Goal: Navigation & Orientation: Find specific page/section

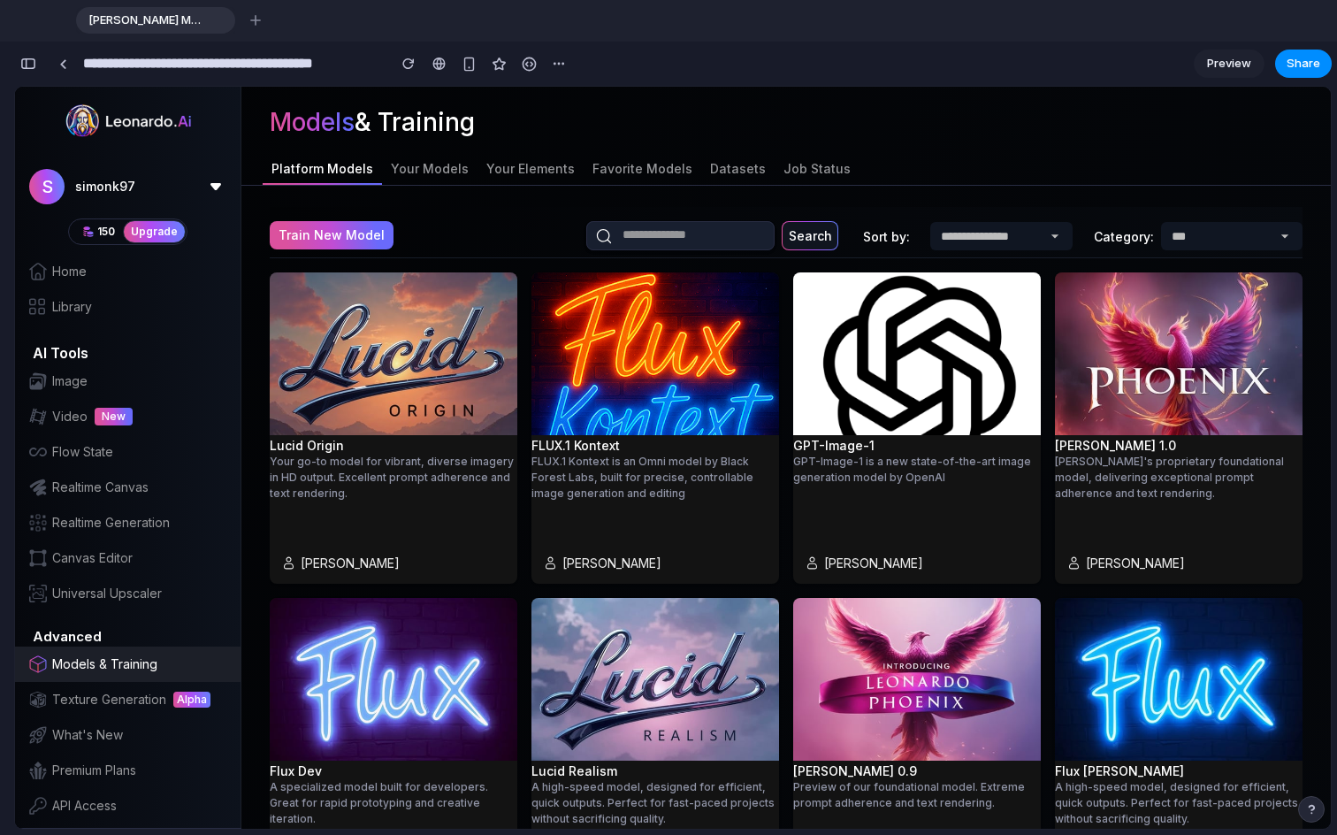
scroll to position [3316, 0]
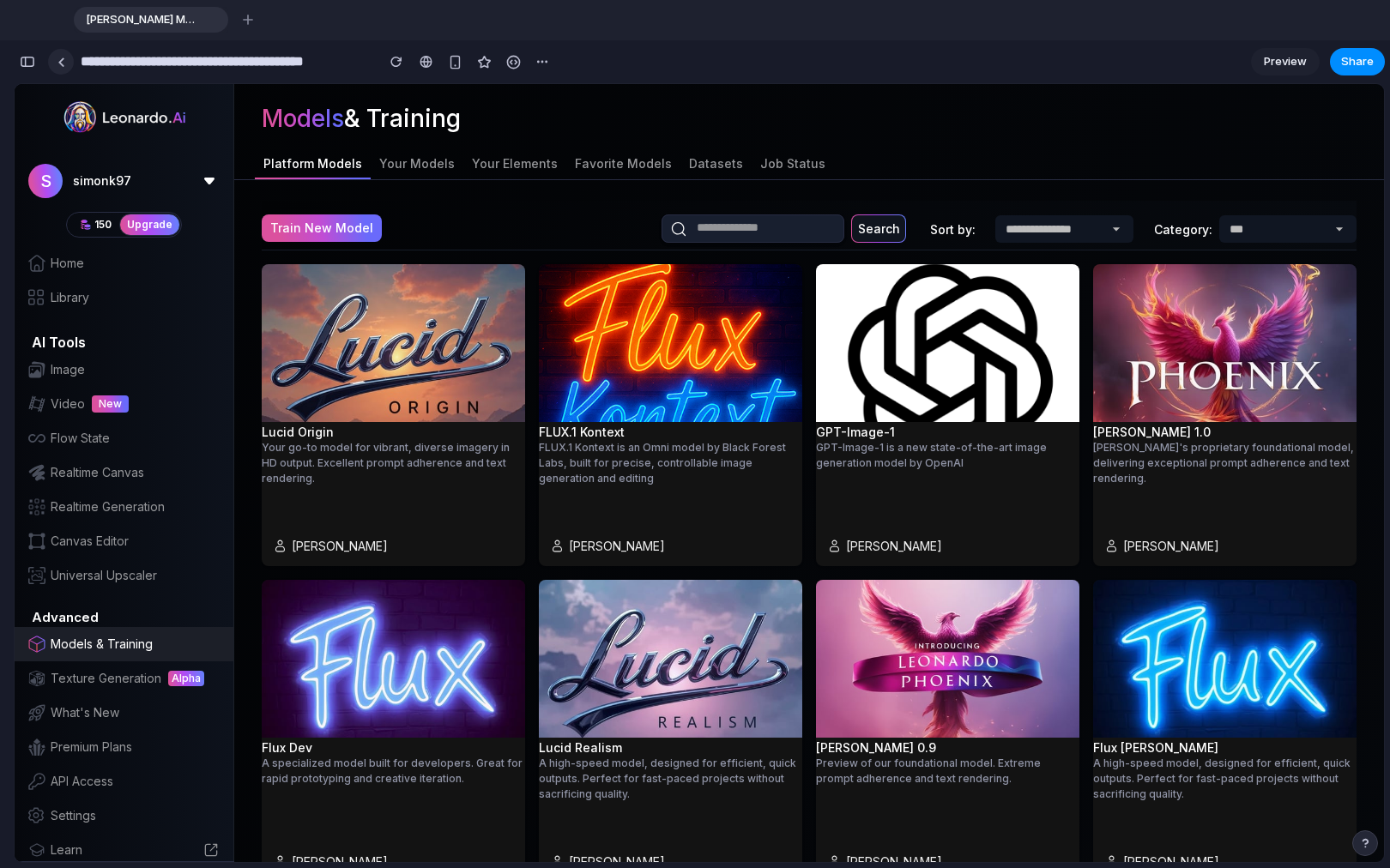
click at [63, 65] on div at bounding box center [61, 62] width 8 height 10
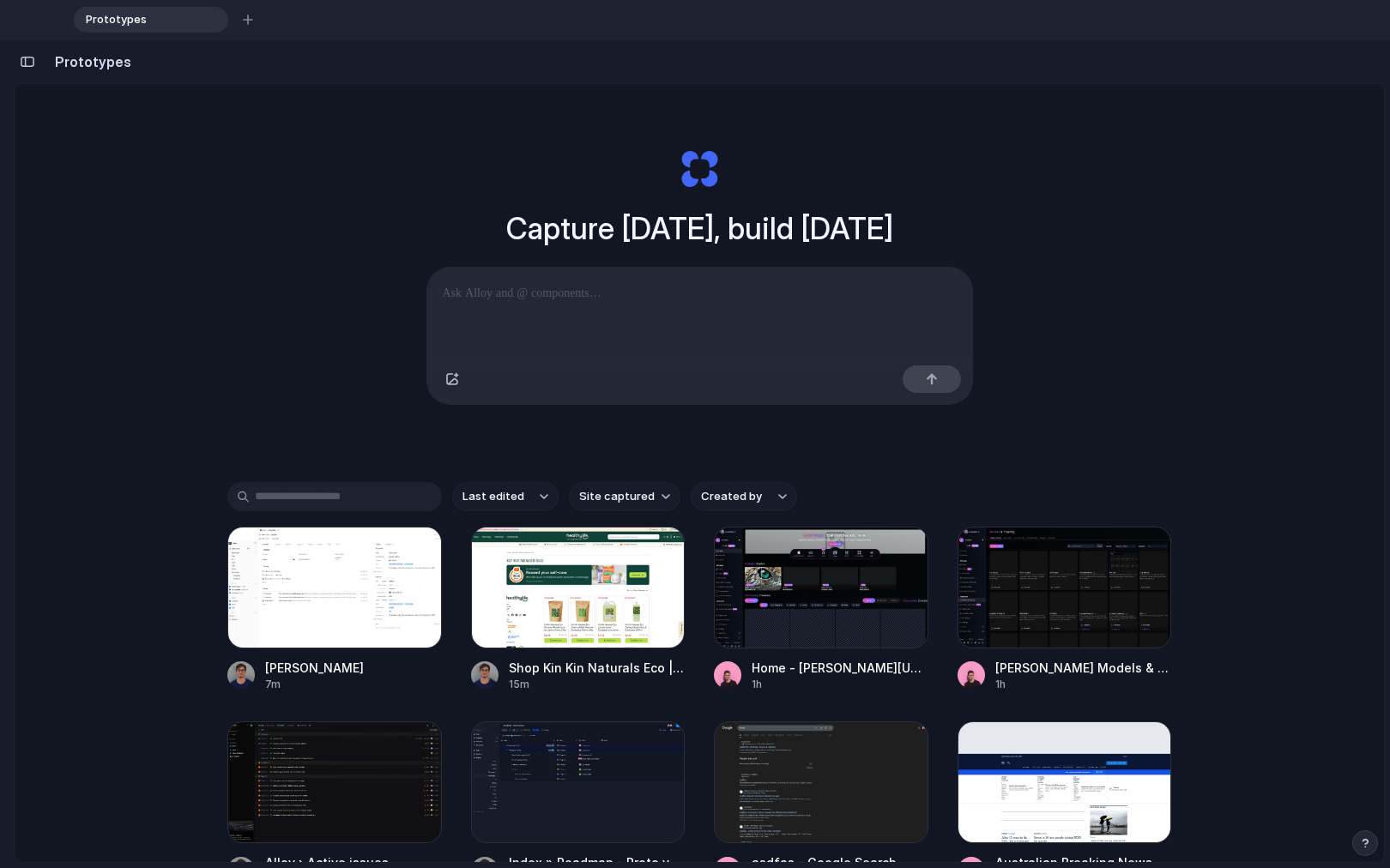
scroll to position [88, 0]
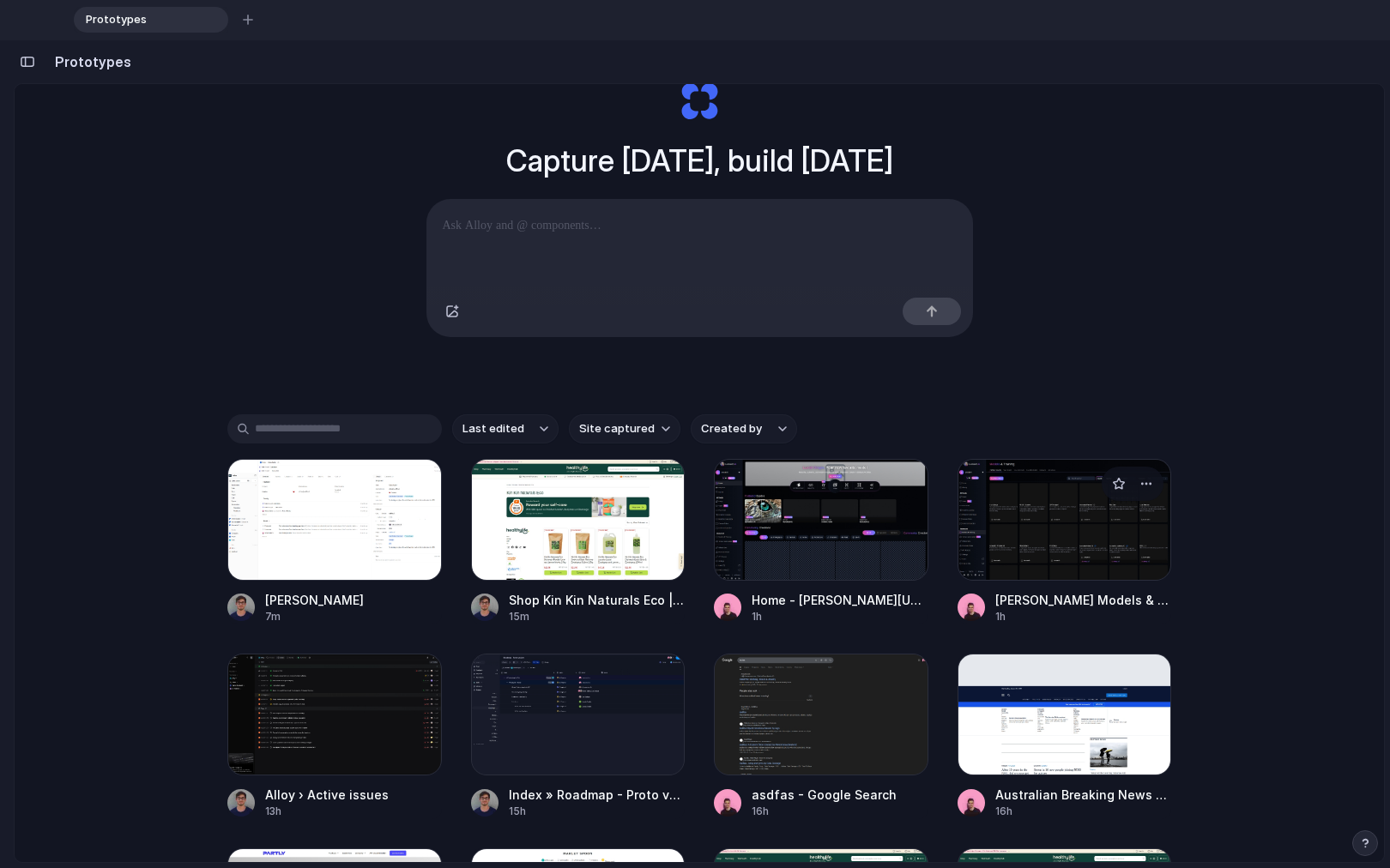
click at [957, 578] on div at bounding box center [1064, 520] width 214 height 122
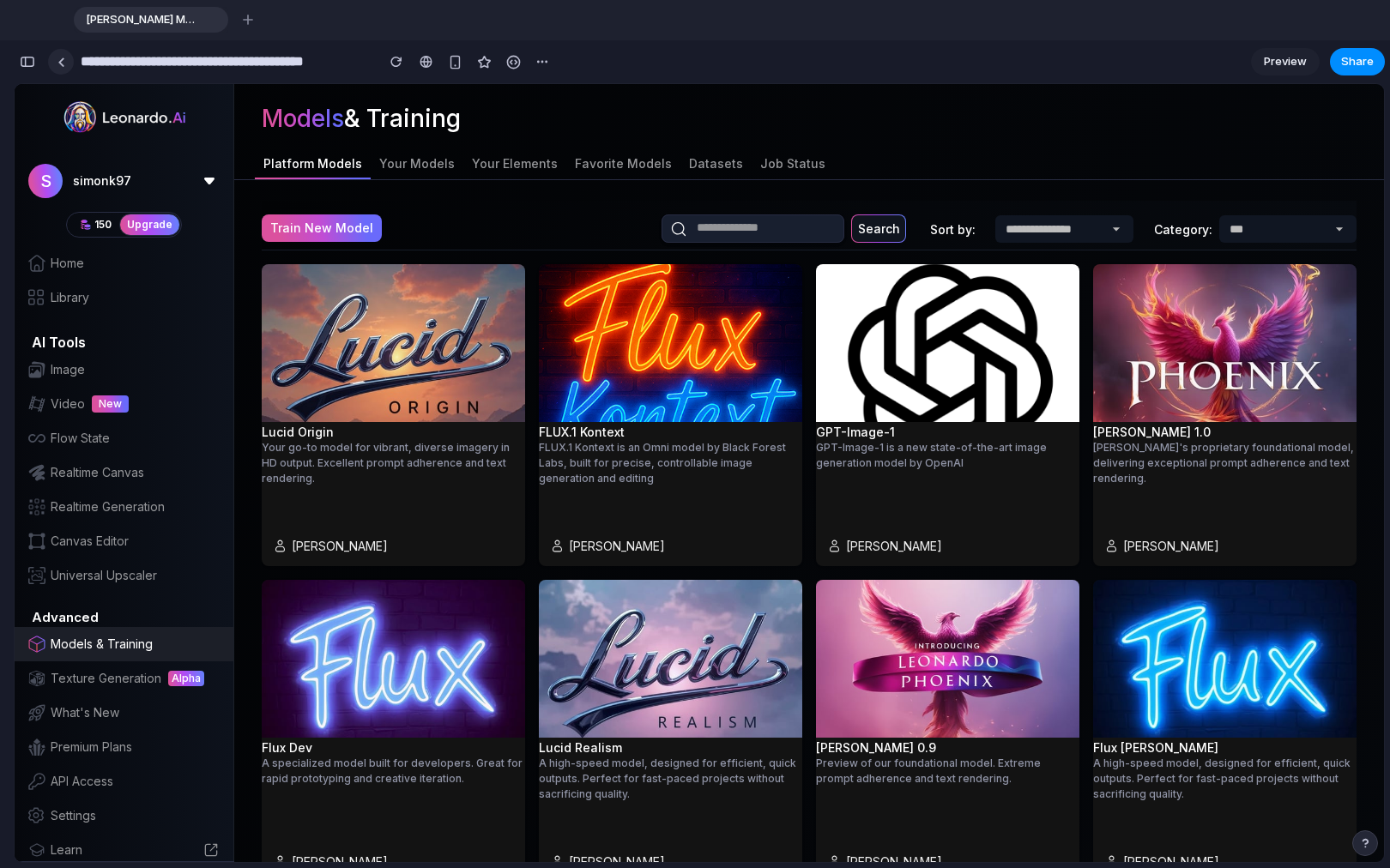
click at [57, 57] on div at bounding box center [61, 62] width 8 height 10
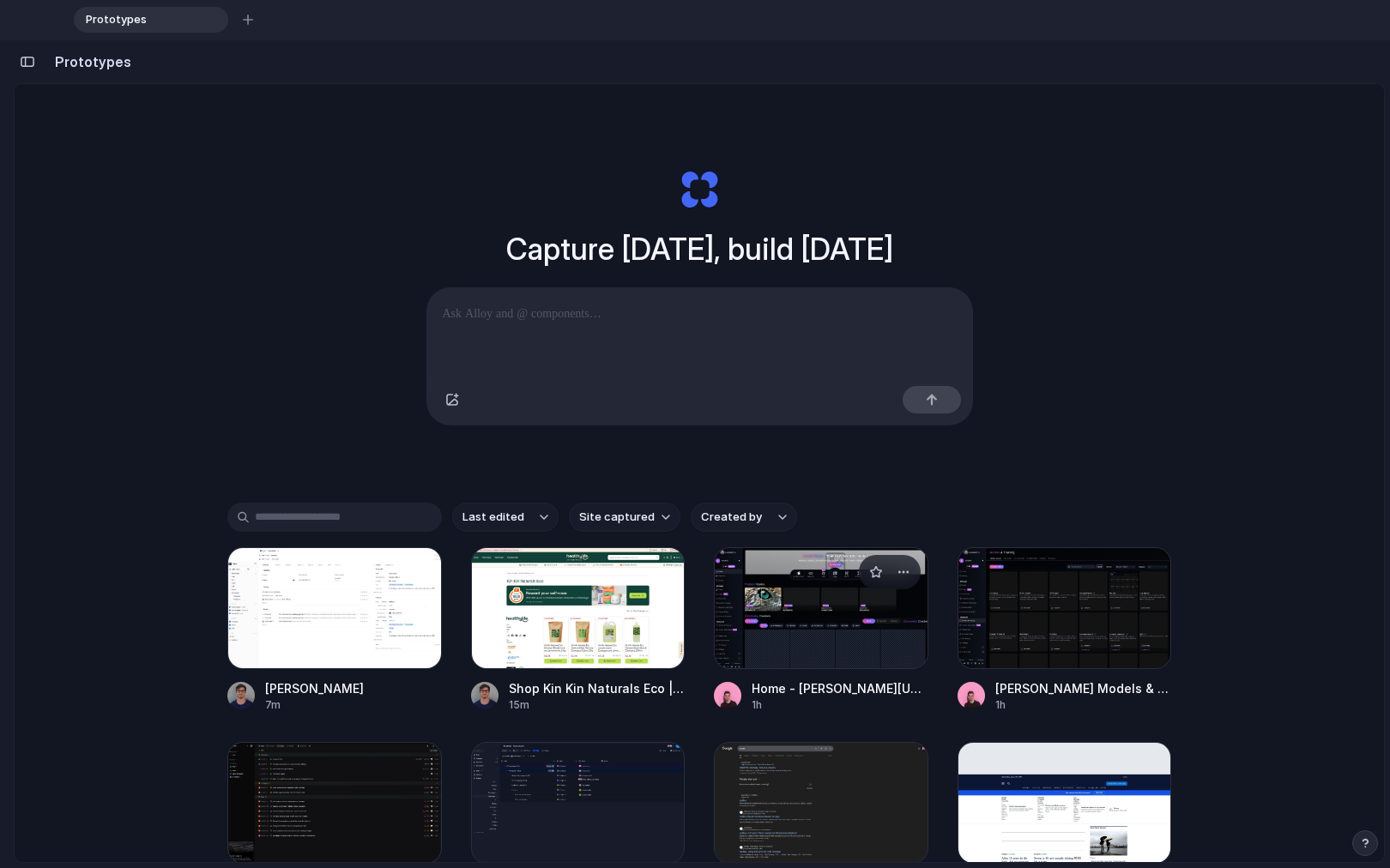
click at [792, 636] on div at bounding box center [821, 608] width 214 height 122
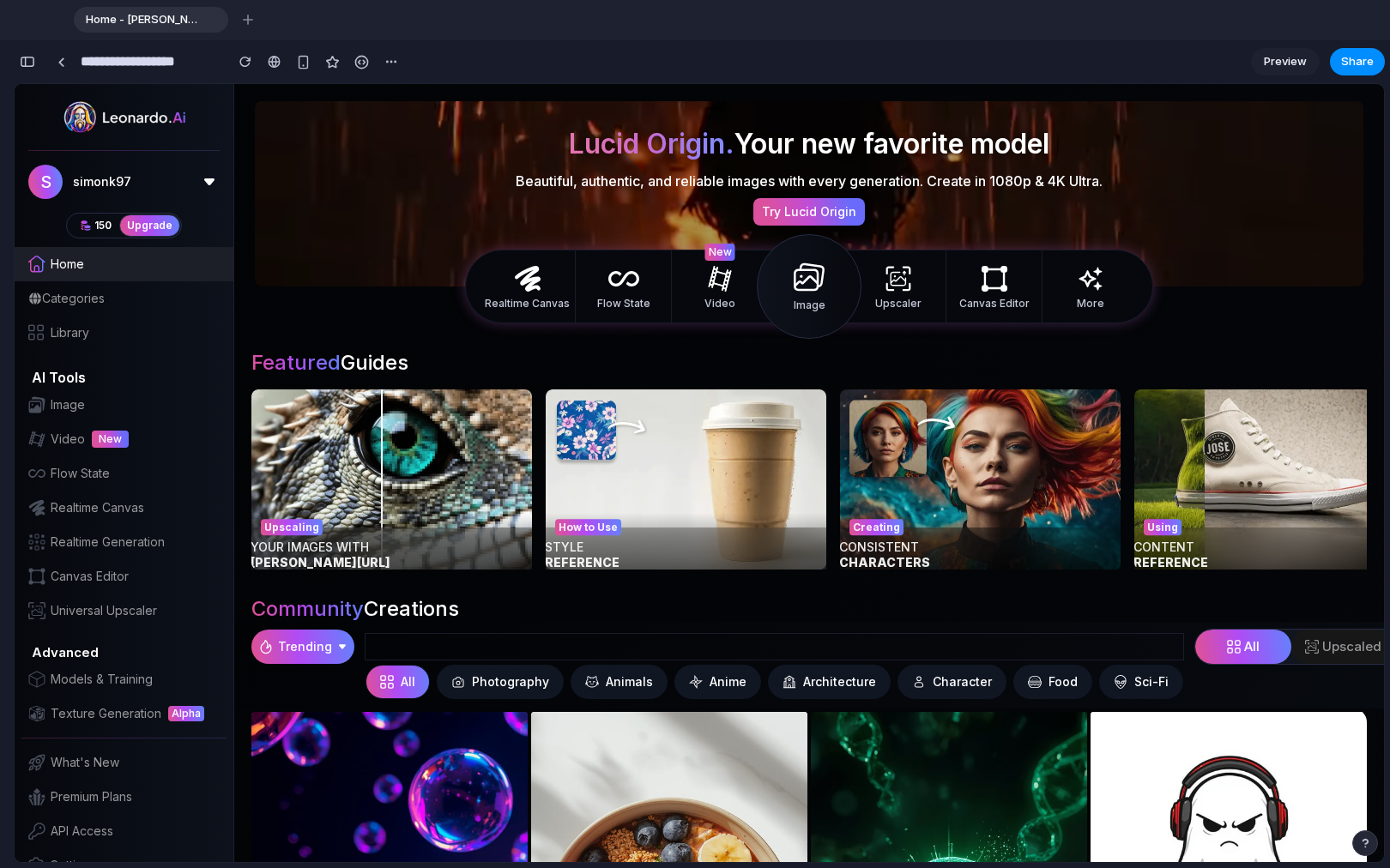
click at [115, 281] on div "Categories" at bounding box center [124, 298] width 219 height 34
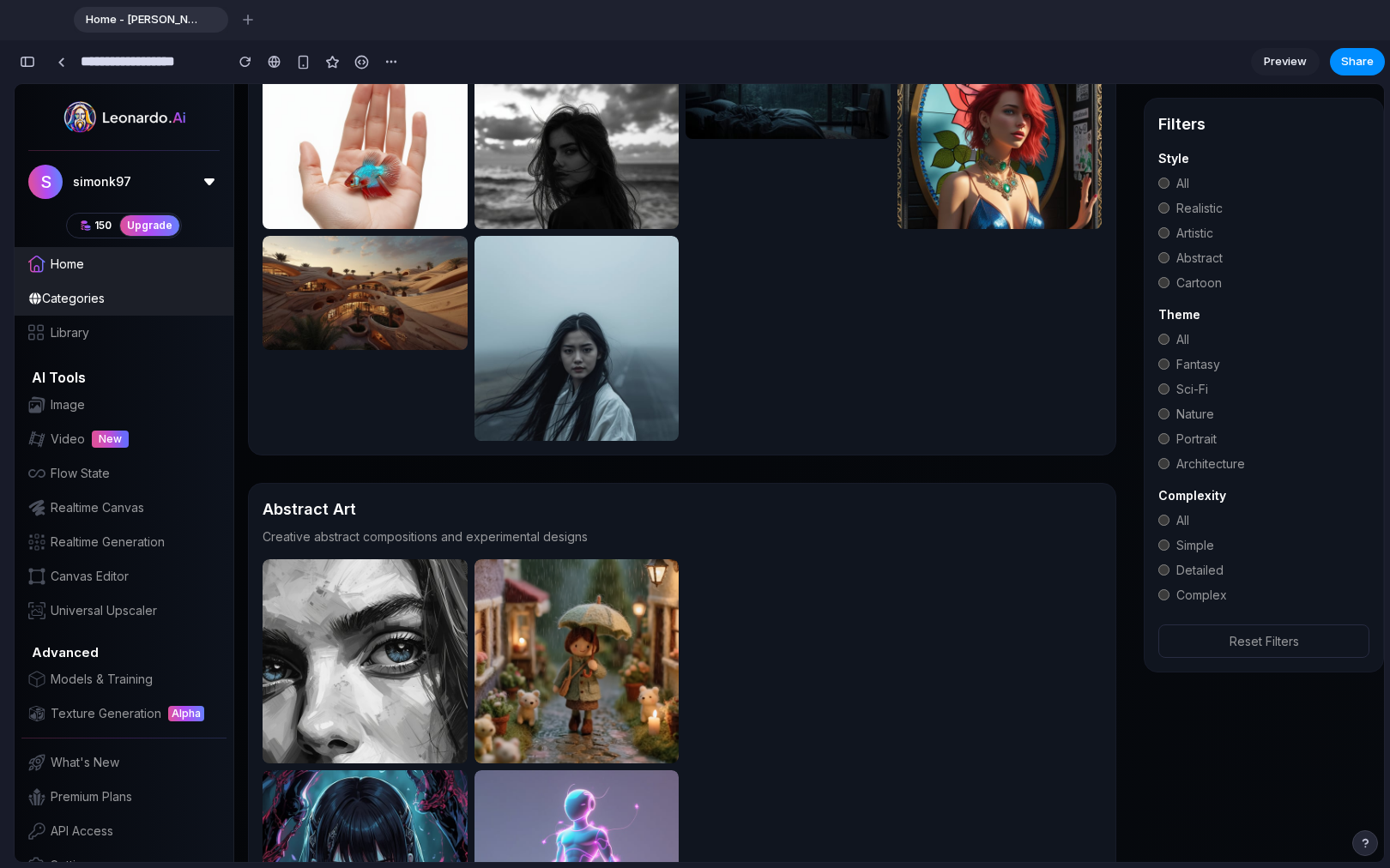
scroll to position [1990, 0]
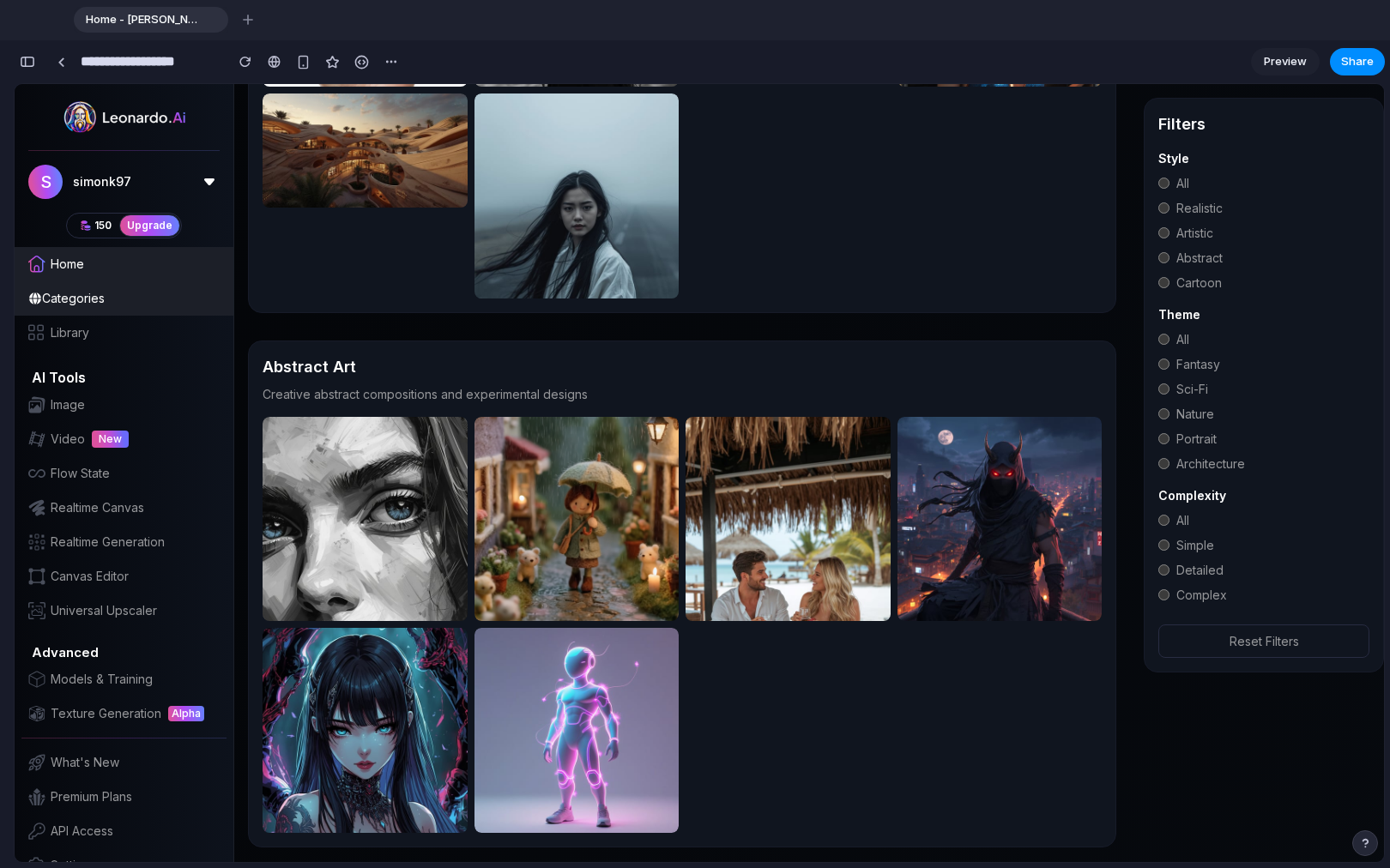
click at [66, 256] on span "Home" at bounding box center [67, 265] width 33 height 17
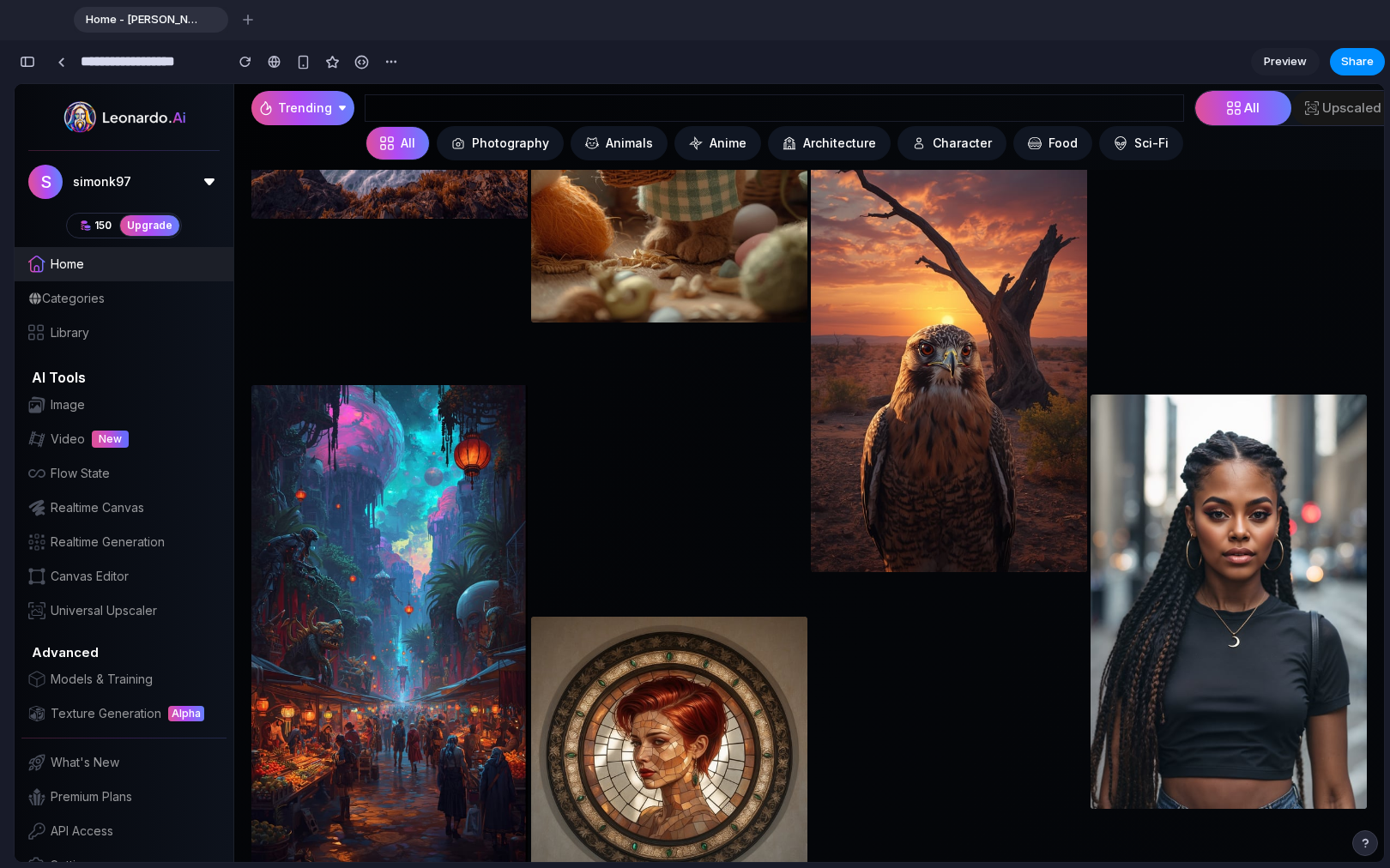
click at [63, 290] on span "Categories" at bounding box center [73, 299] width 63 height 17
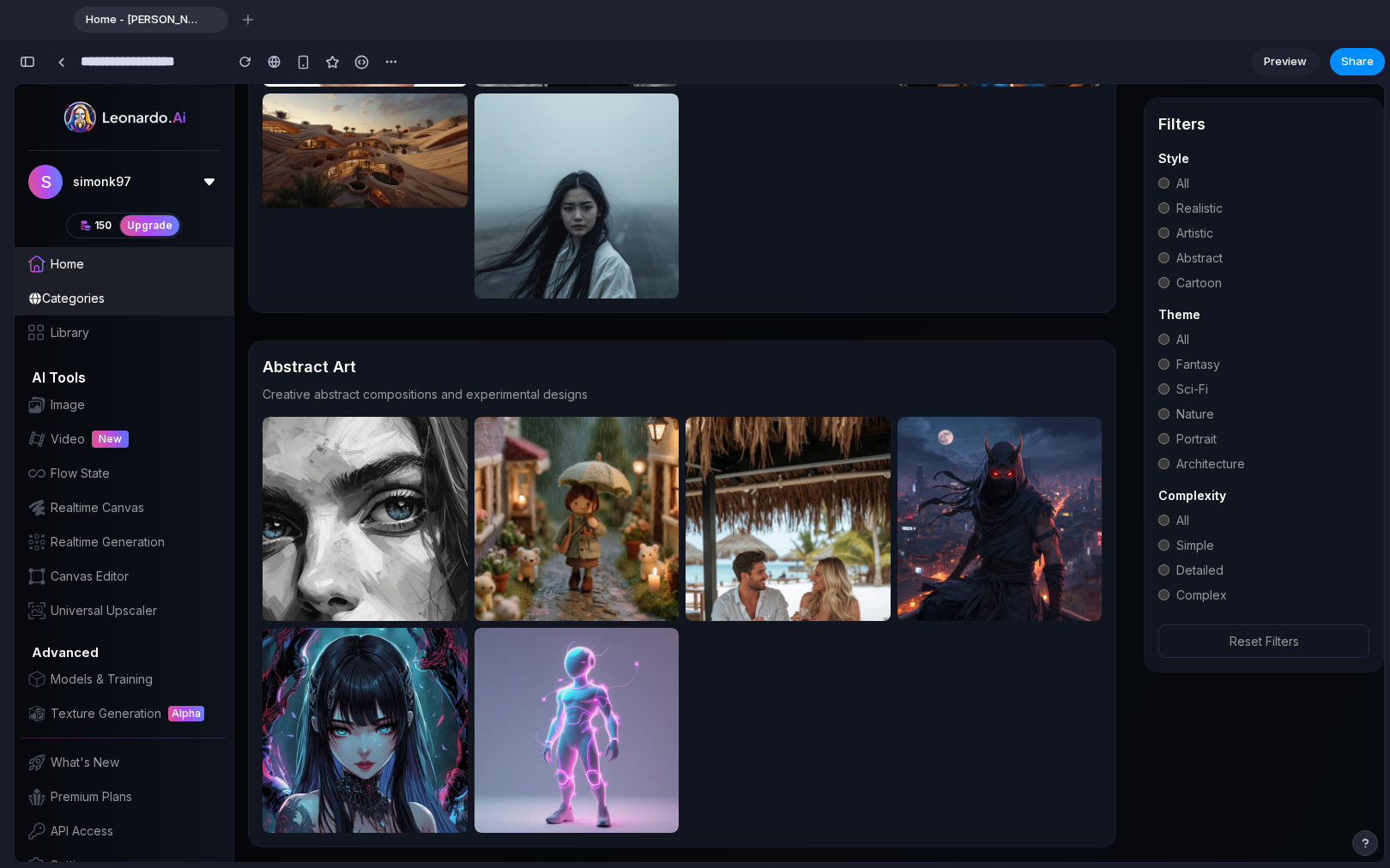
click at [85, 247] on div "Home" at bounding box center [124, 264] width 219 height 34
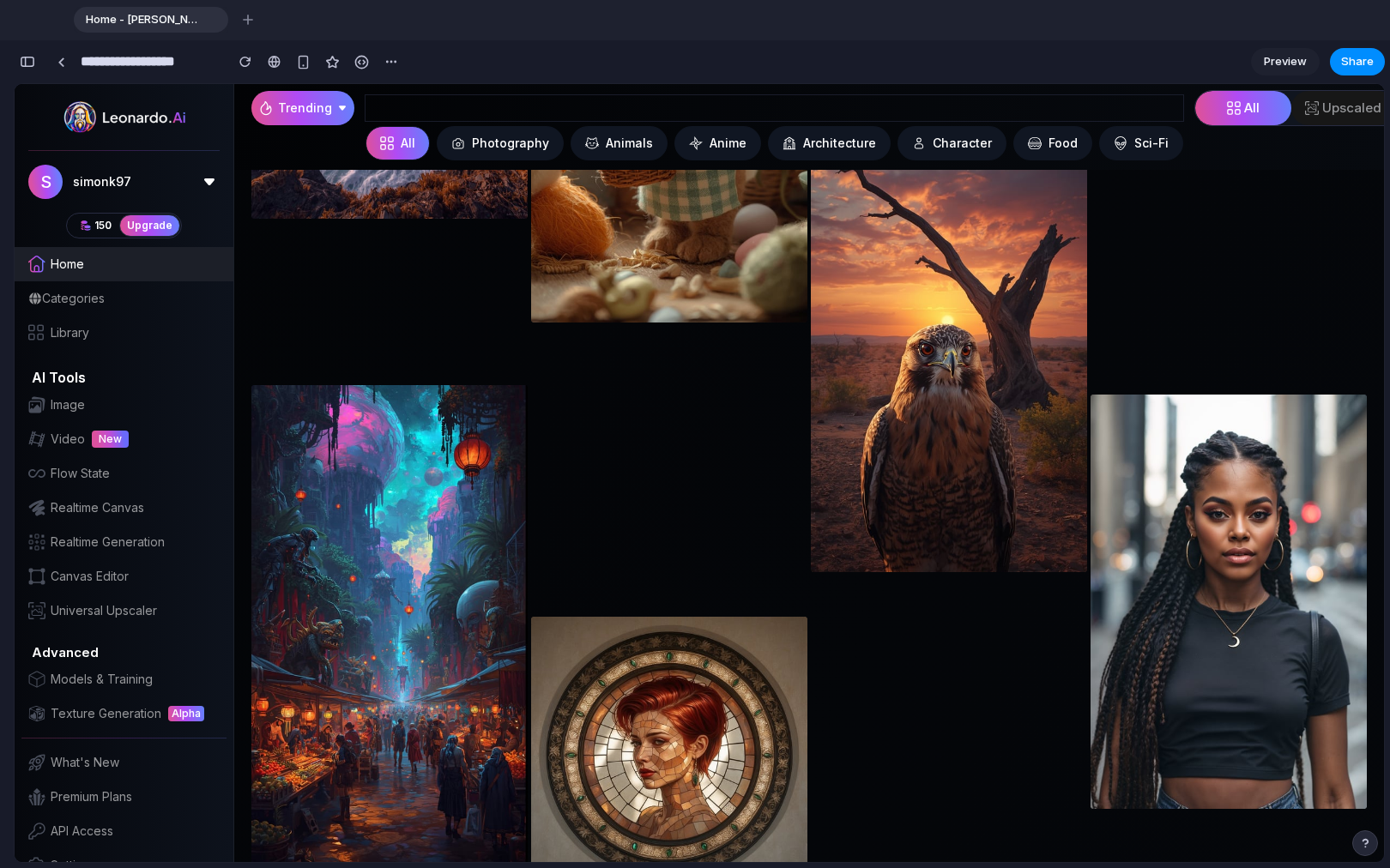
click at [77, 290] on span "Categories" at bounding box center [73, 299] width 63 height 17
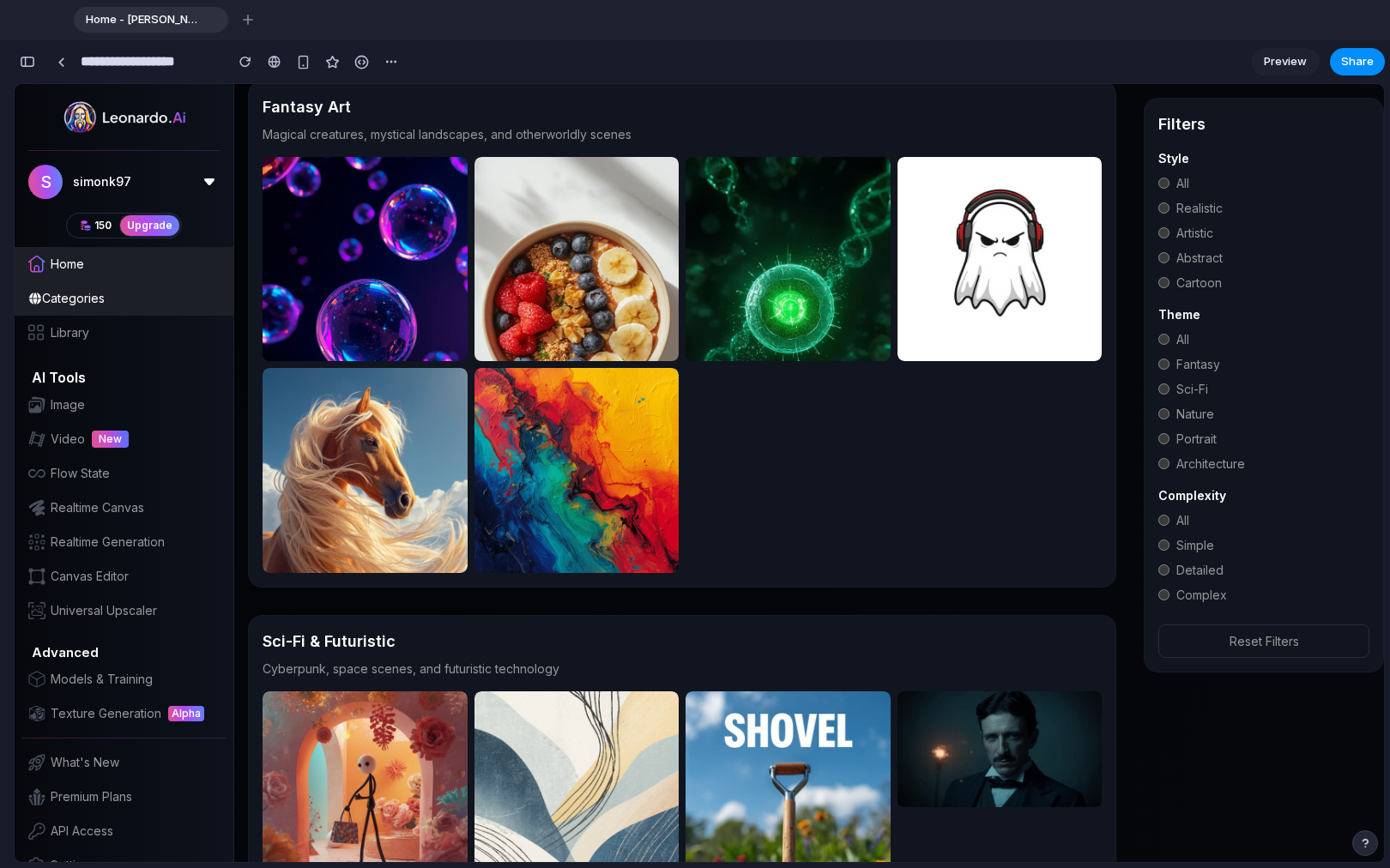
scroll to position [0, 0]
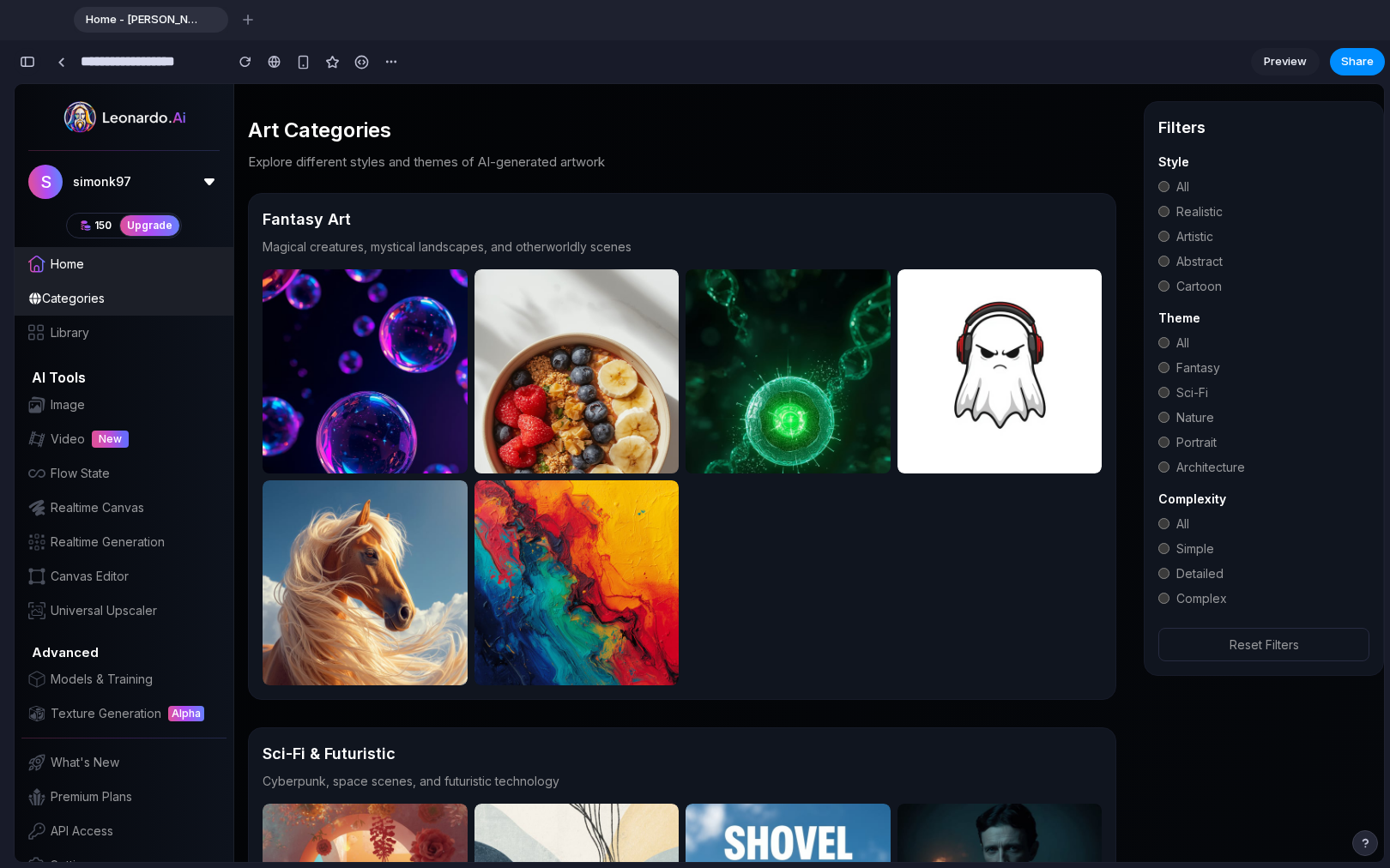
click at [31, 64] on div "button" at bounding box center [27, 61] width 16 height 12
